Goal: Information Seeking & Learning: Learn about a topic

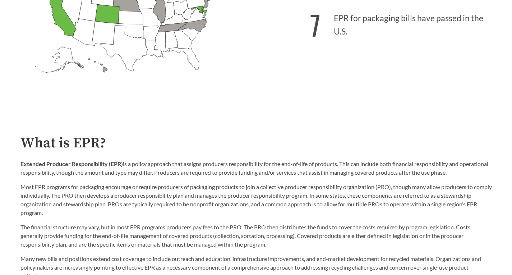
scroll to position [288, 0]
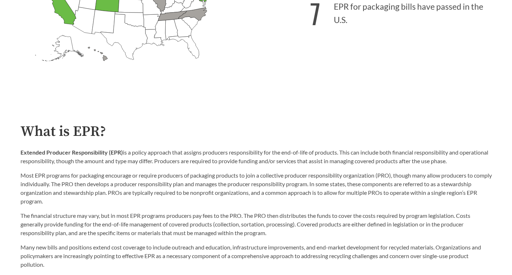
click at [129, 158] on p "Extended Producer Responsibility (EPR) is a policy approach that assigns produc…" at bounding box center [256, 156] width 472 height 17
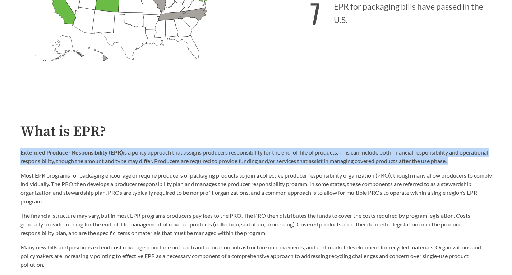
click at [129, 158] on p "Extended Producer Responsibility (EPR) is a policy approach that assigns produc…" at bounding box center [256, 156] width 472 height 17
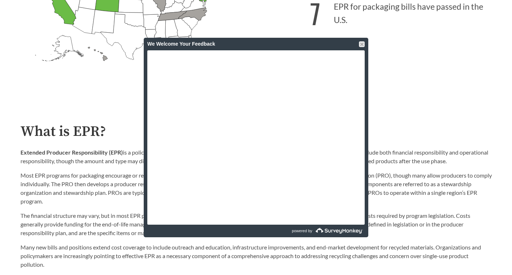
click at [362, 47] on div "We Welcome Your Feedback" at bounding box center [256, 44] width 218 height 13
click at [363, 46] on div at bounding box center [362, 44] width 6 height 6
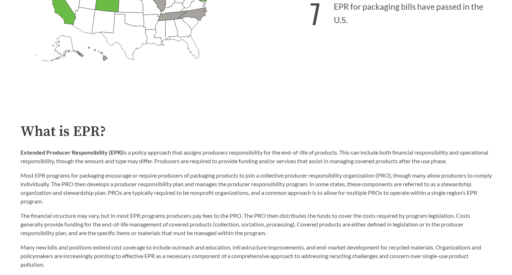
click at [95, 228] on p "The financial structure may vary, but in most EPR programs producers pay fees t…" at bounding box center [256, 224] width 472 height 26
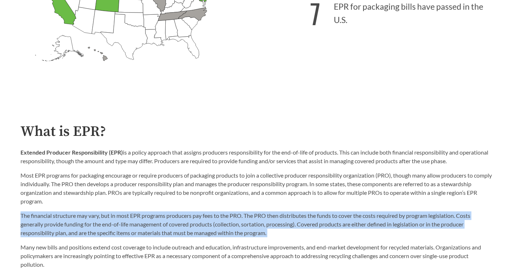
click at [95, 228] on p "The financial structure may vary, but in most EPR programs producers pay fees t…" at bounding box center [256, 224] width 472 height 26
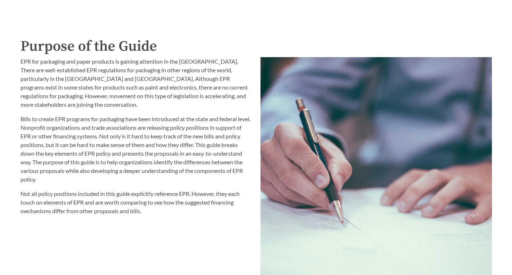
scroll to position [755, 0]
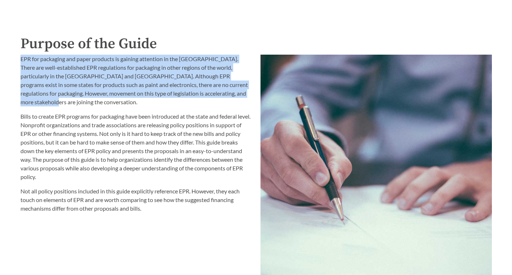
drag, startPoint x: 25, startPoint y: 63, endPoint x: 241, endPoint y: 93, distance: 217.9
click at [241, 93] on p "EPR for packaging and paper products is gaining attention in the [GEOGRAPHIC_DA…" at bounding box center [136, 81] width 232 height 52
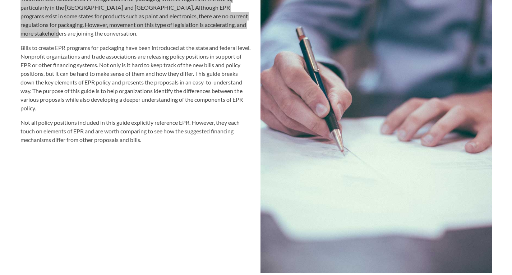
scroll to position [827, 0]
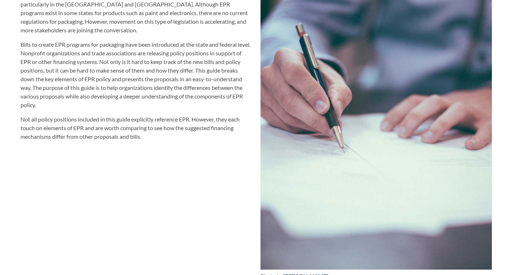
click at [109, 122] on p "Not all policy positions included in this guide explicitly reference EPR. Howev…" at bounding box center [136, 128] width 232 height 26
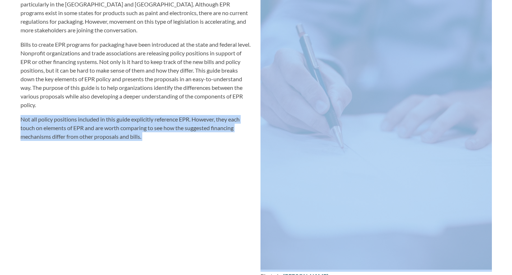
click at [109, 122] on p "Not all policy positions included in this guide explicitly reference EPR. Howev…" at bounding box center [136, 128] width 232 height 26
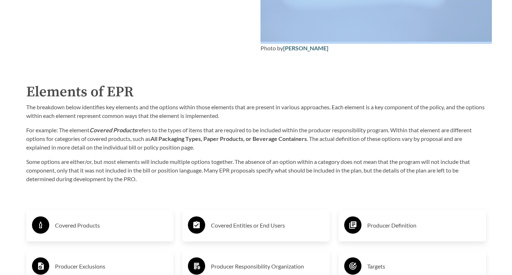
scroll to position [1079, 0]
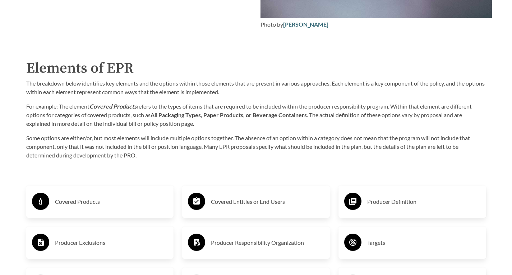
click at [83, 108] on p "For example: The element Covered Products refers to the types of items that are…" at bounding box center [256, 115] width 460 height 26
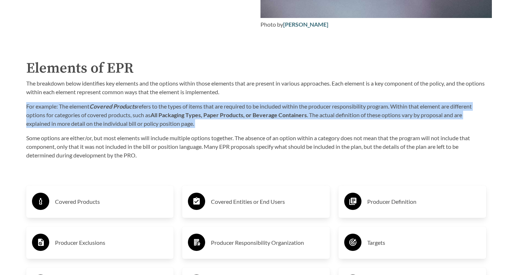
click at [83, 108] on p "For example: The element Covered Products refers to the types of items that are…" at bounding box center [256, 115] width 460 height 26
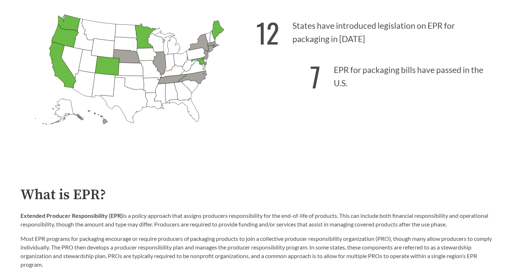
scroll to position [216, 0]
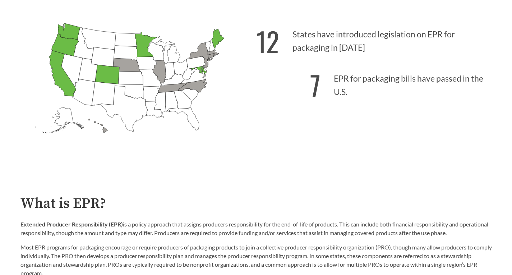
click at [328, 40] on p "12 States have introduced legislation on EPR for packaging in [DATE]" at bounding box center [374, 39] width 236 height 44
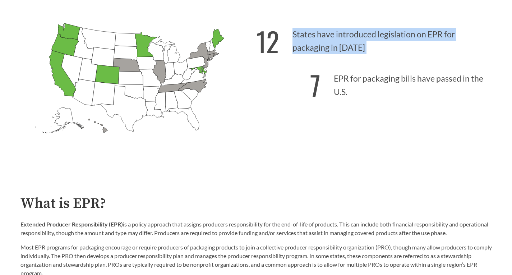
click at [328, 40] on p "12 States have introduced legislation on EPR for packaging in [DATE]" at bounding box center [374, 39] width 236 height 44
